Goal: Task Accomplishment & Management: Use online tool/utility

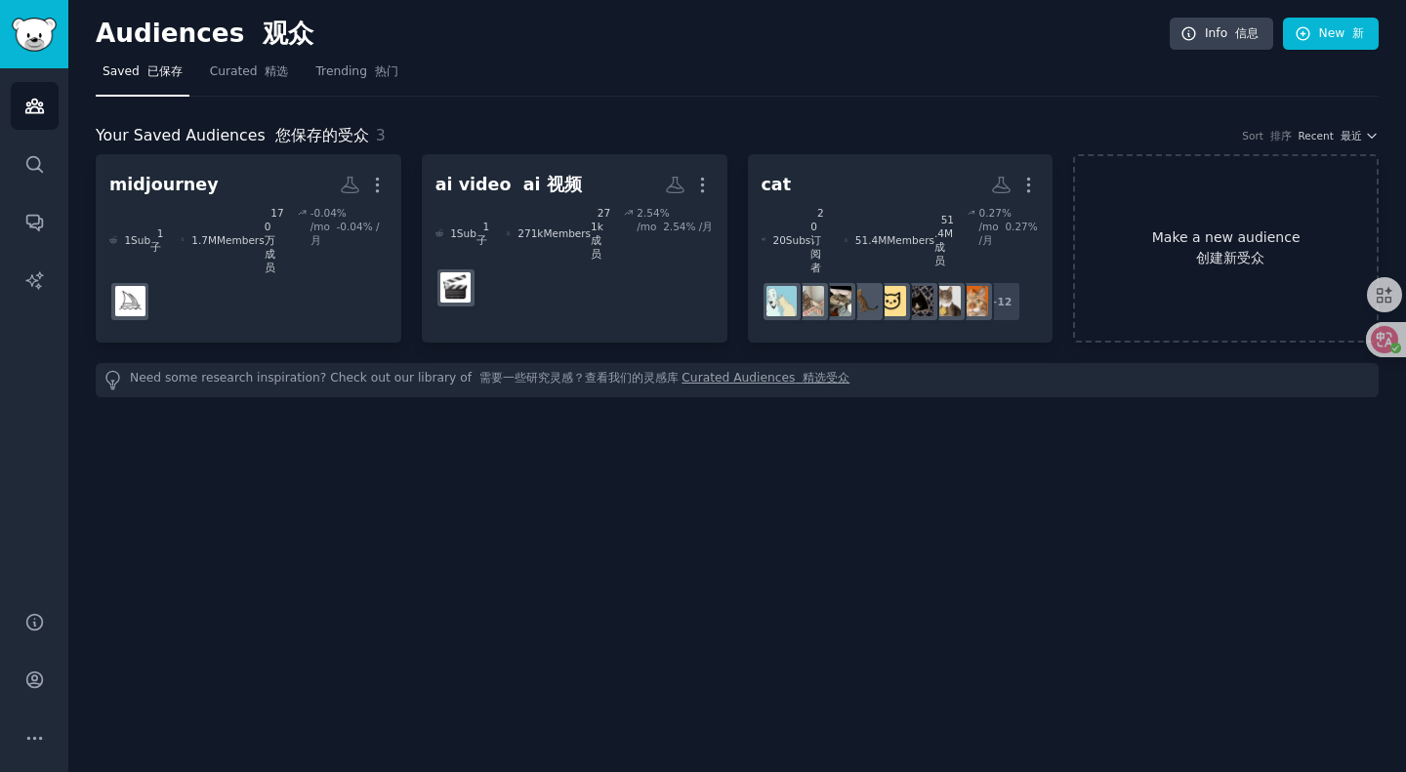
click at [1224, 218] on link "Make a new audience 创建新受众" at bounding box center [1226, 248] width 306 height 188
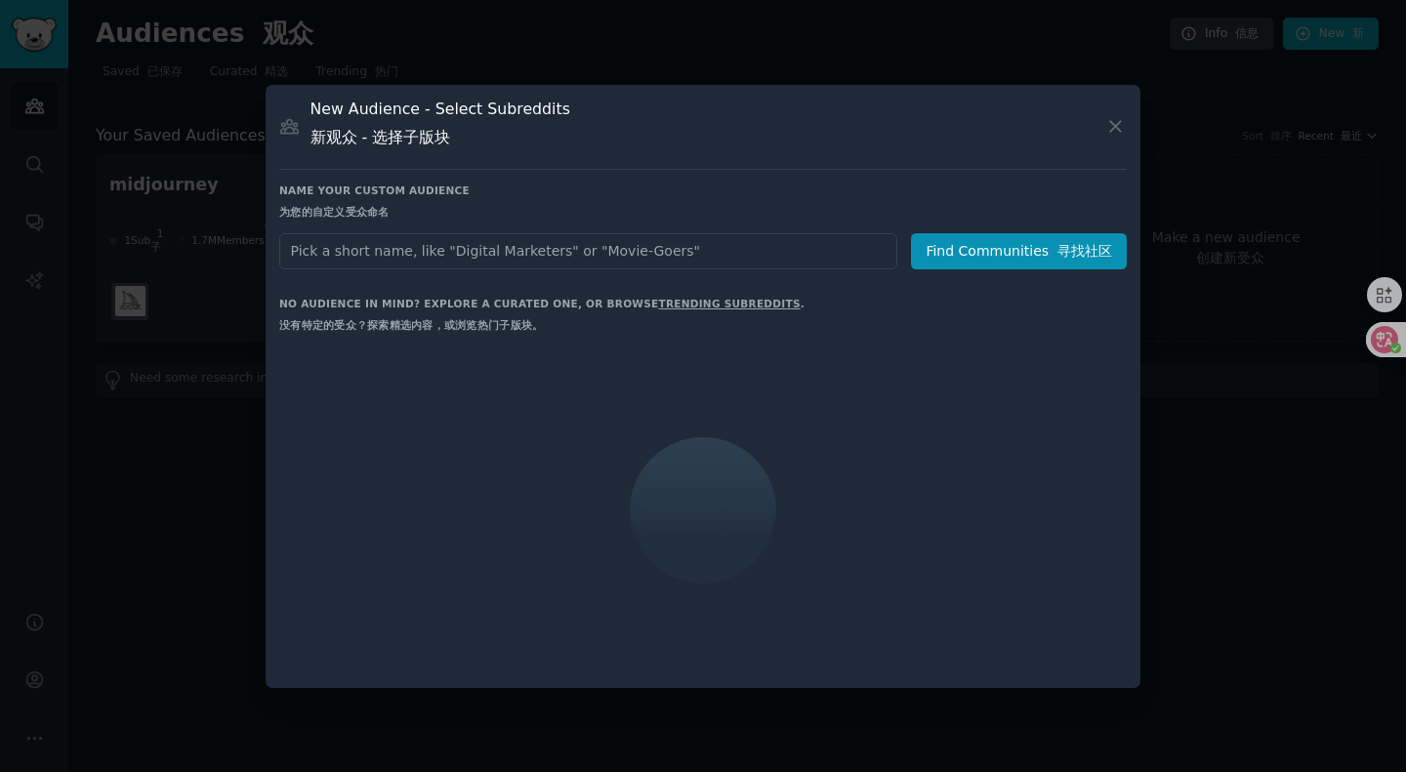
click at [488, 261] on input "text" at bounding box center [588, 251] width 618 height 36
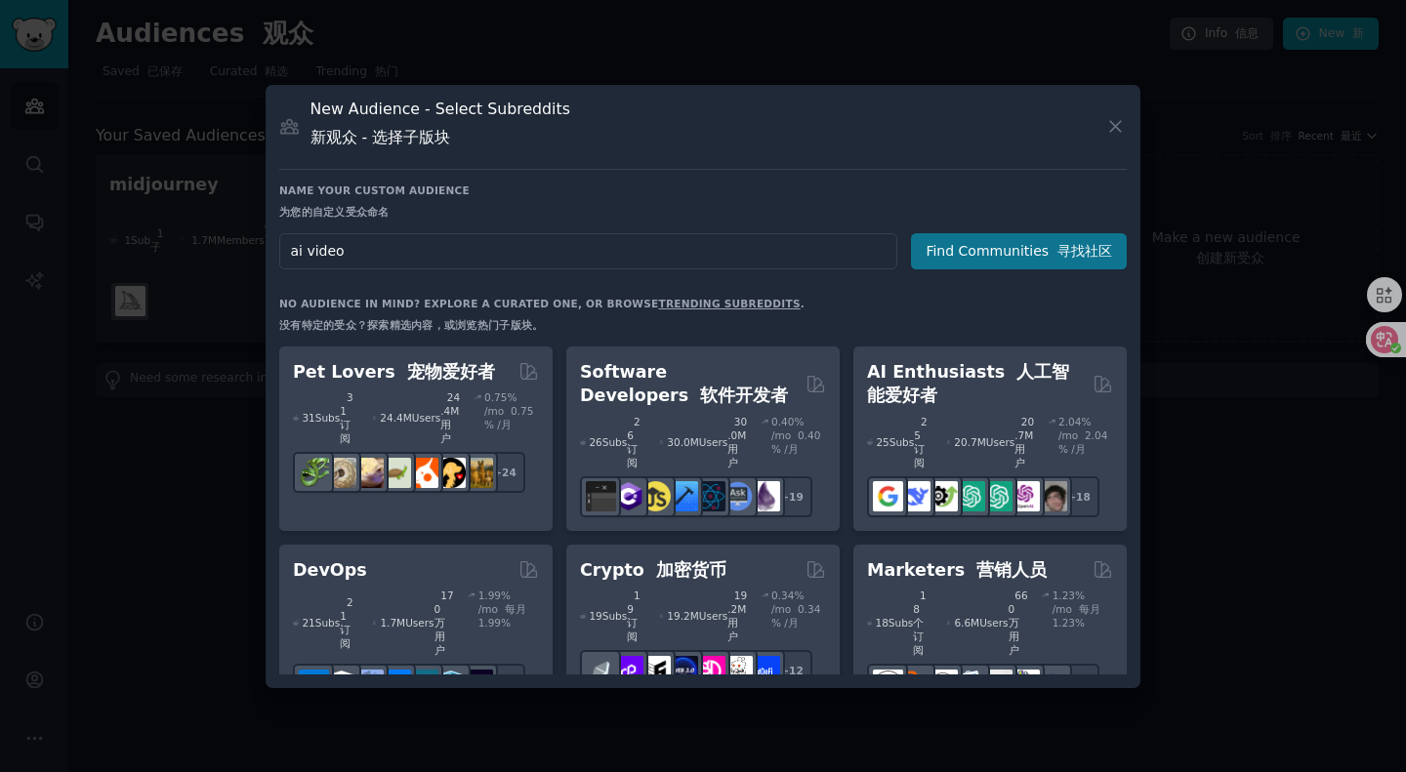
type input "ai video"
click at [966, 261] on button "Find Communities 寻找社区" at bounding box center [1019, 251] width 216 height 36
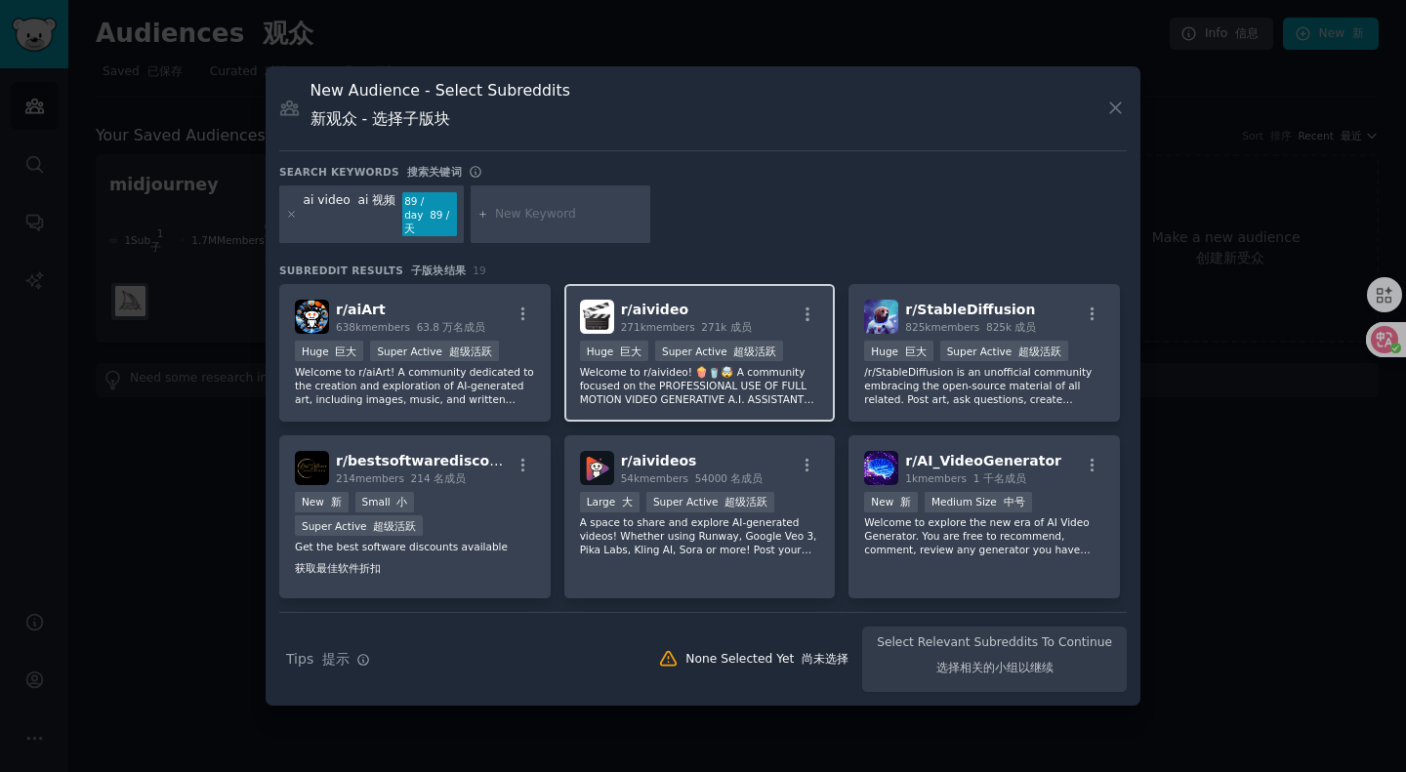
click at [688, 325] on span "271k members 271k 成员" at bounding box center [686, 327] width 131 height 12
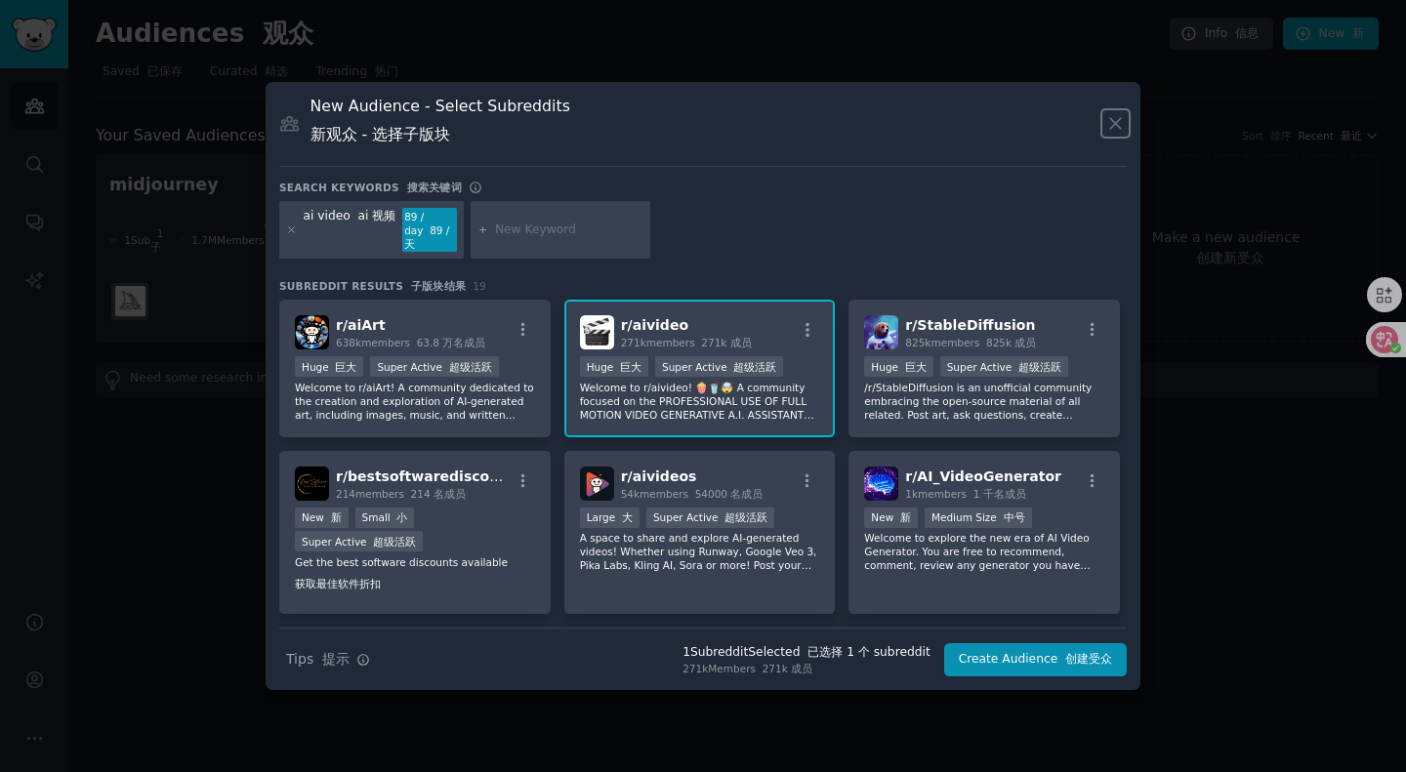
click at [1120, 123] on icon at bounding box center [1115, 123] width 20 height 20
